Goal: Ask a question

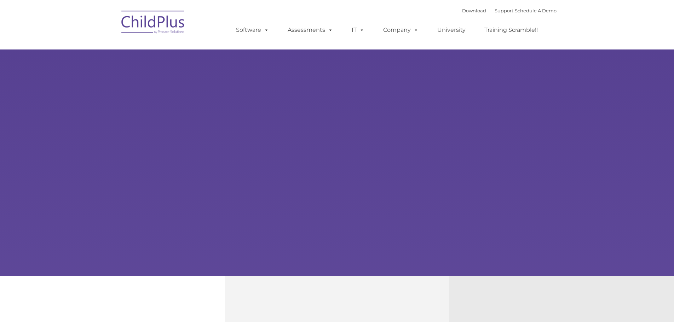
type input ""
select select "MEDIUM"
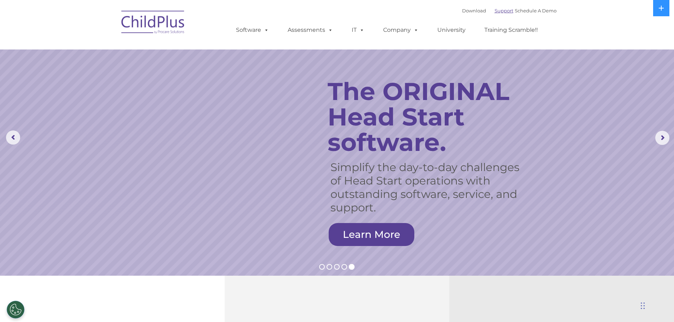
click at [495, 12] on link "Support" at bounding box center [504, 11] width 19 height 6
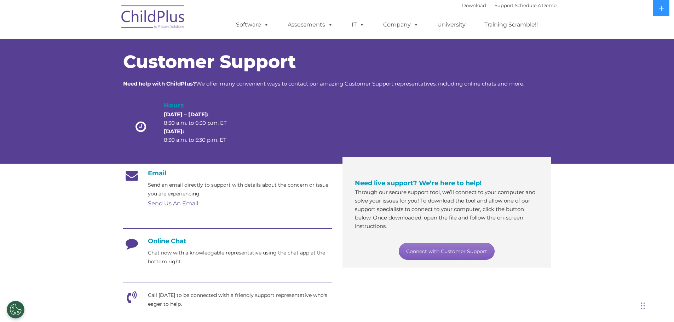
click at [420, 249] on link "Connect with Customer Support" at bounding box center [447, 251] width 96 height 17
